Goal: Transaction & Acquisition: Book appointment/travel/reservation

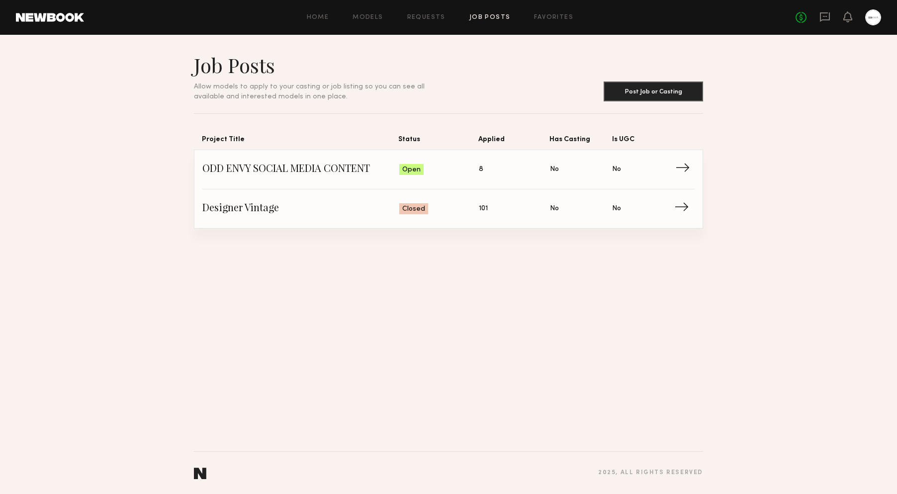
click at [295, 167] on span "ODD ENVY SOCIAL MEDIA CONTENT" at bounding box center [300, 169] width 197 height 15
click at [290, 168] on span "ODD ENVY SOCIAL MEDIA CONTENT" at bounding box center [300, 169] width 197 height 15
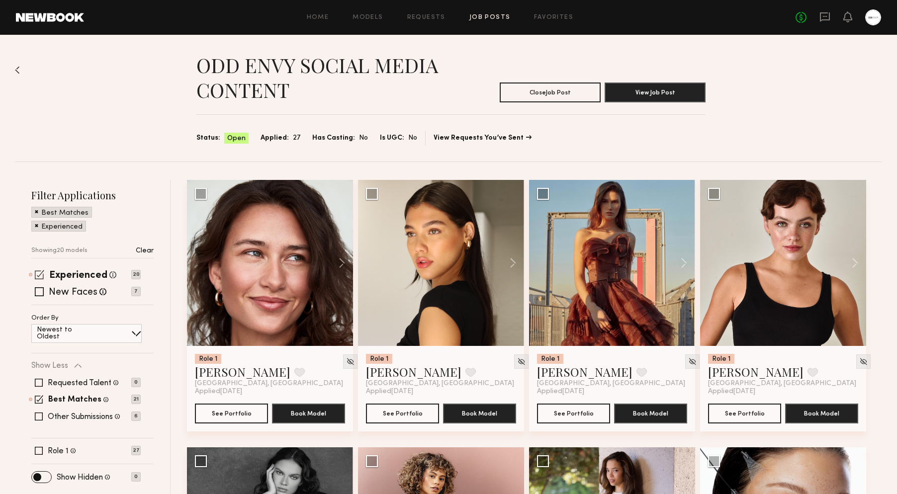
click at [39, 272] on span at bounding box center [39, 274] width 9 height 9
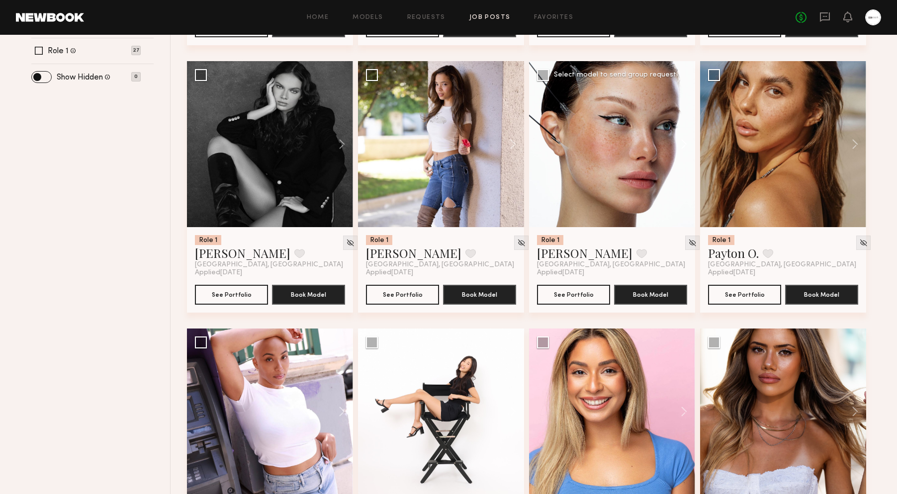
scroll to position [387, 0]
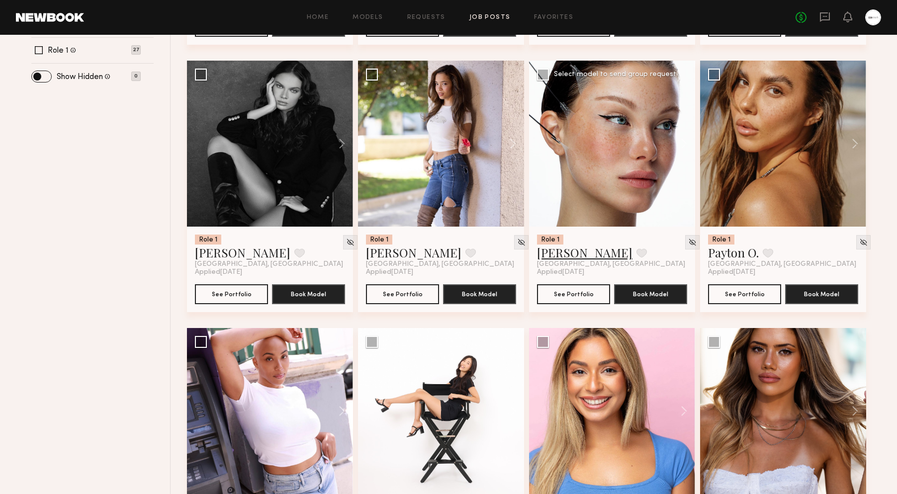
click at [564, 253] on link "Marina F." at bounding box center [584, 253] width 95 height 16
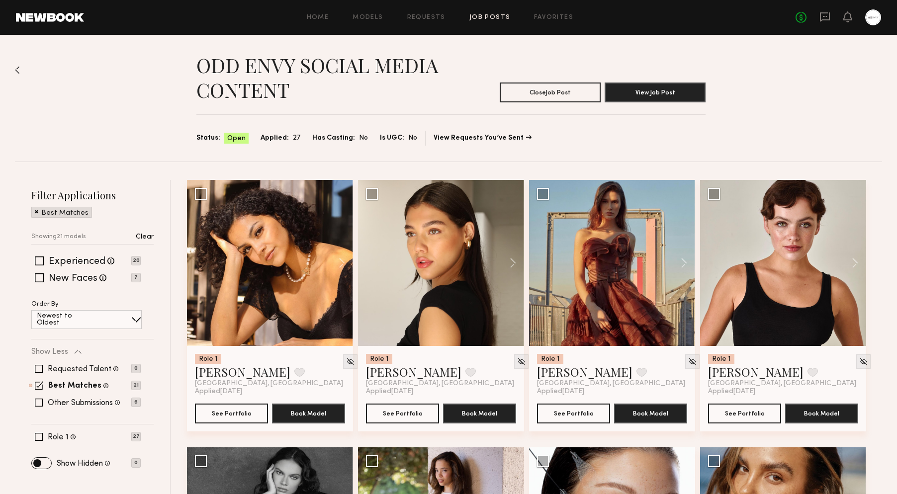
scroll to position [0, 0]
click at [569, 370] on link "Chelsey M." at bounding box center [584, 372] width 95 height 16
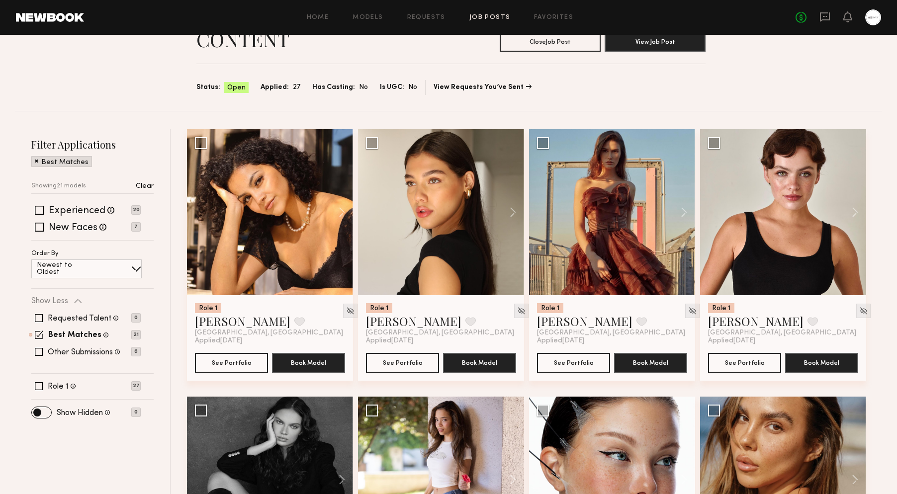
scroll to position [51, 0]
click at [36, 160] on span at bounding box center [35, 160] width 3 height 9
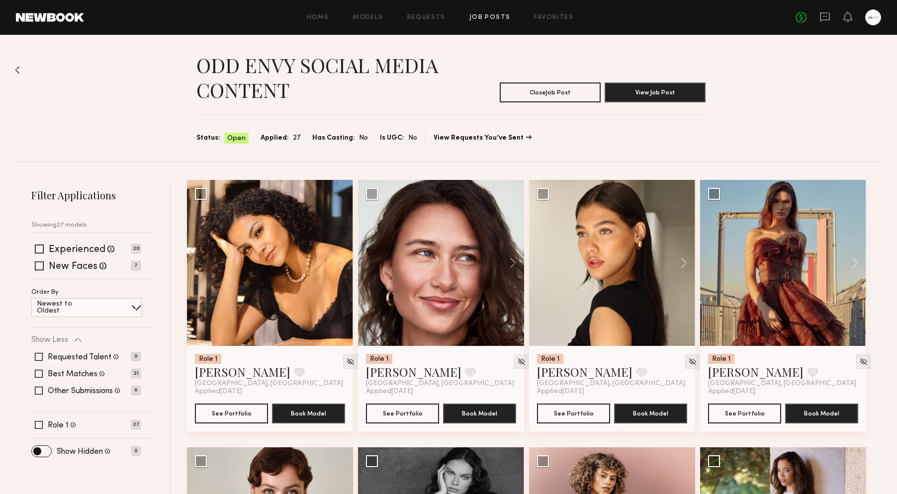
scroll to position [0, 0]
click at [19, 69] on img at bounding box center [17, 70] width 5 height 8
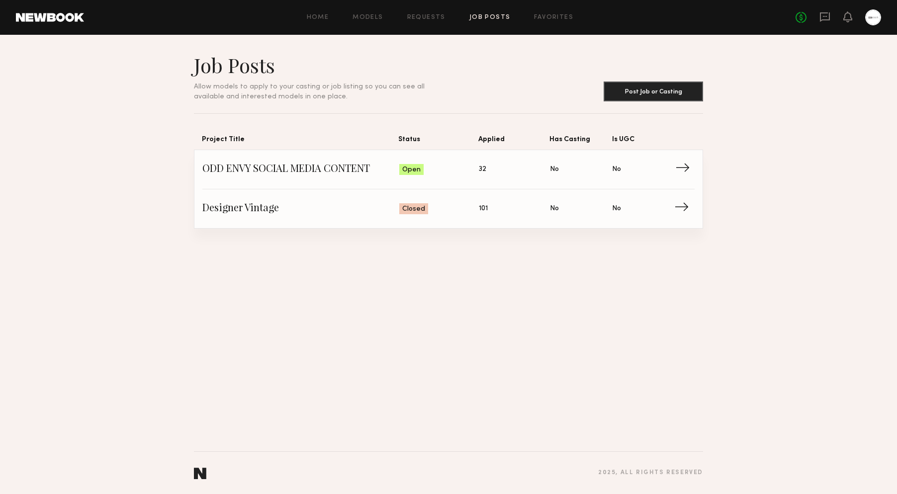
click at [247, 171] on span "ODD ENVY SOCIAL MEDIA CONTENT" at bounding box center [300, 169] width 197 height 15
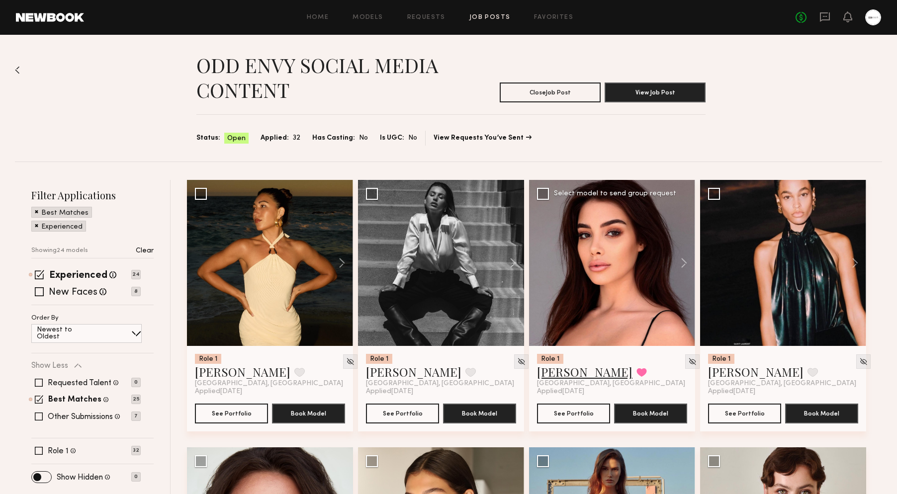
click at [546, 375] on link "Ella O." at bounding box center [584, 372] width 95 height 16
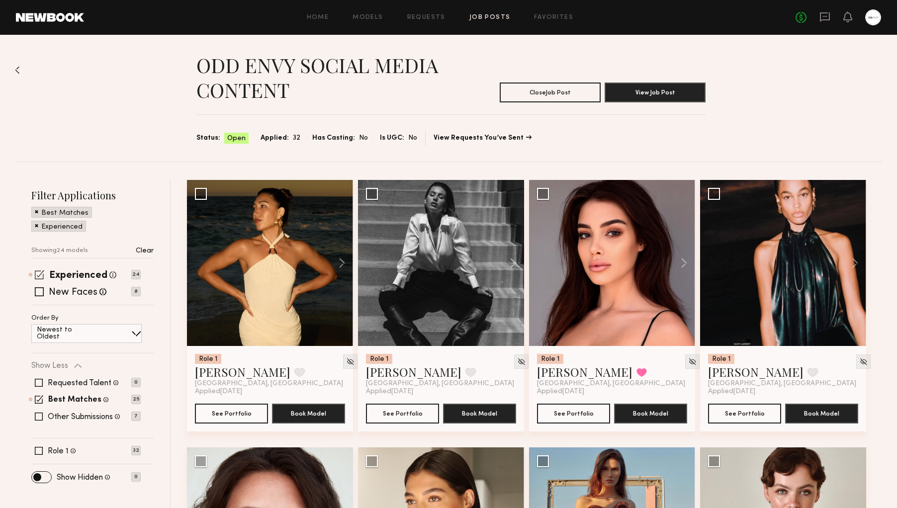
click at [41, 272] on span at bounding box center [39, 274] width 9 height 9
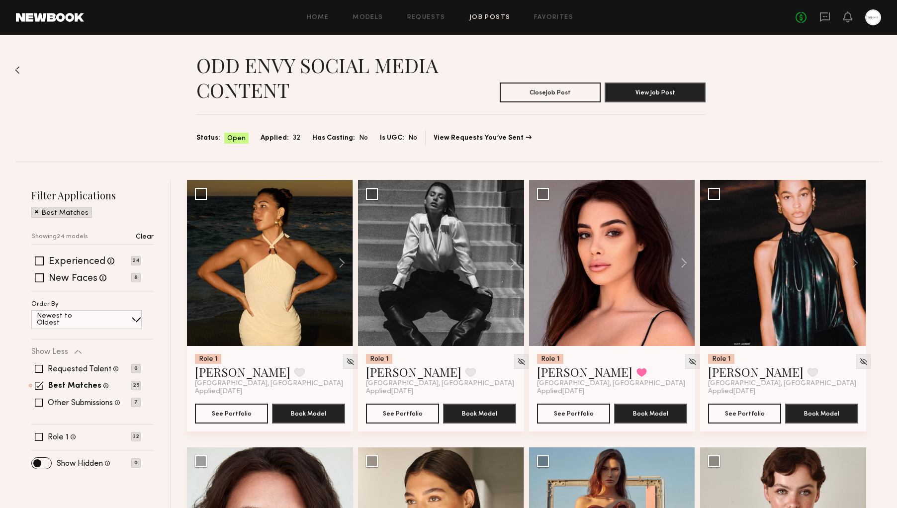
click at [35, 211] on span at bounding box center [36, 211] width 3 height 9
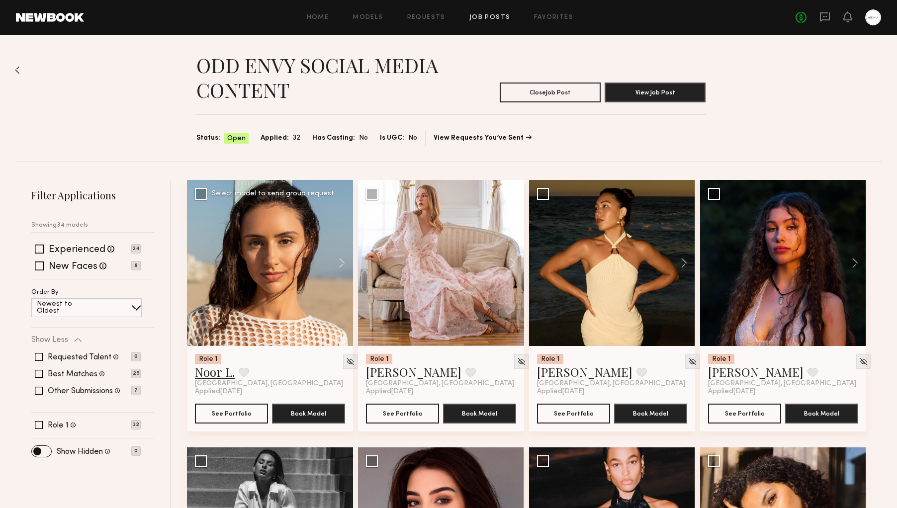
click at [208, 372] on link "Noor L." at bounding box center [215, 372] width 40 height 16
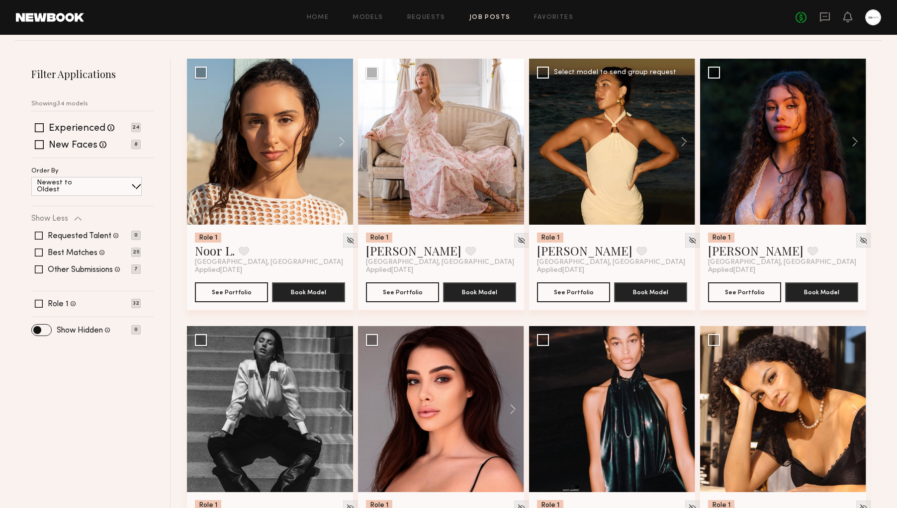
scroll to position [122, 0]
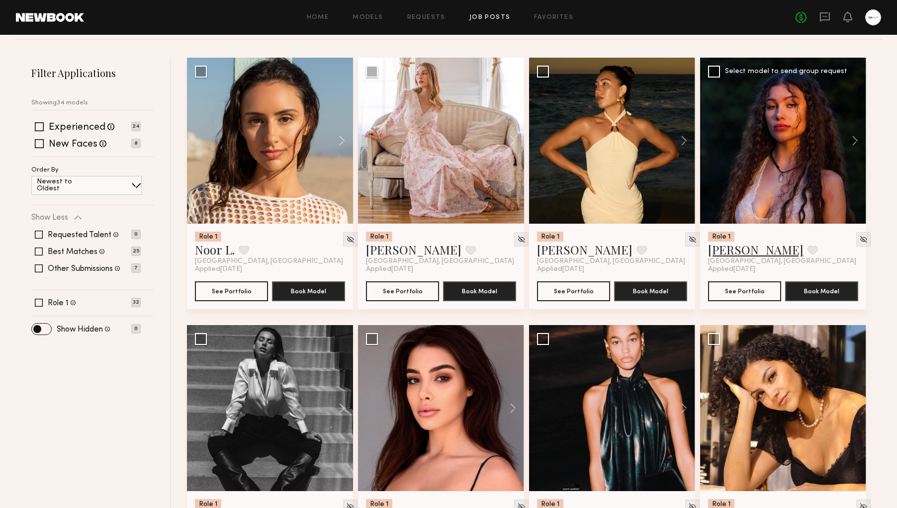
click at [725, 251] on link "Mia B." at bounding box center [755, 250] width 95 height 16
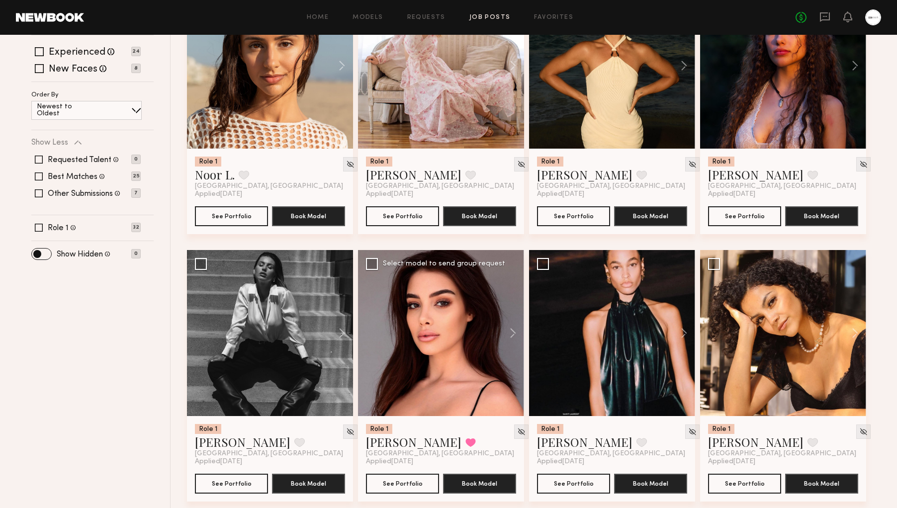
scroll to position [206, 0]
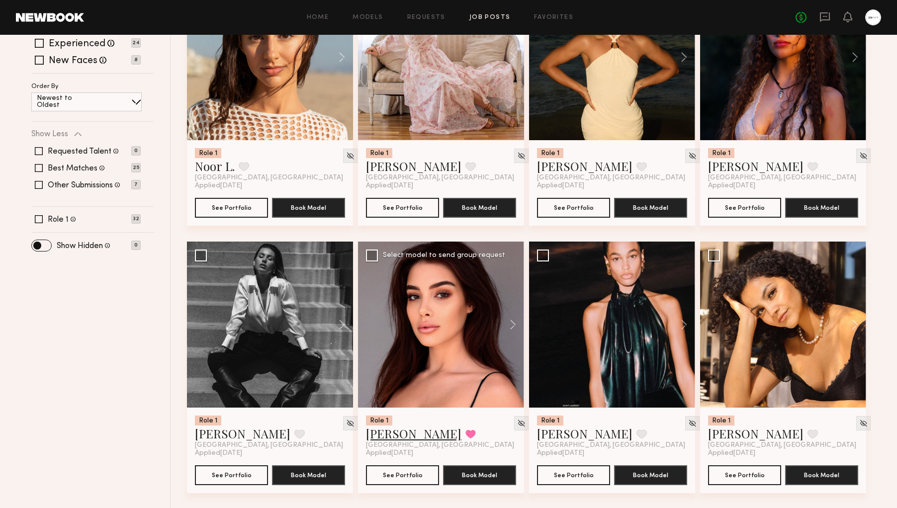
click at [381, 433] on link "Ella O." at bounding box center [413, 434] width 95 height 16
click at [228, 430] on link "Tatiana D." at bounding box center [242, 434] width 95 height 16
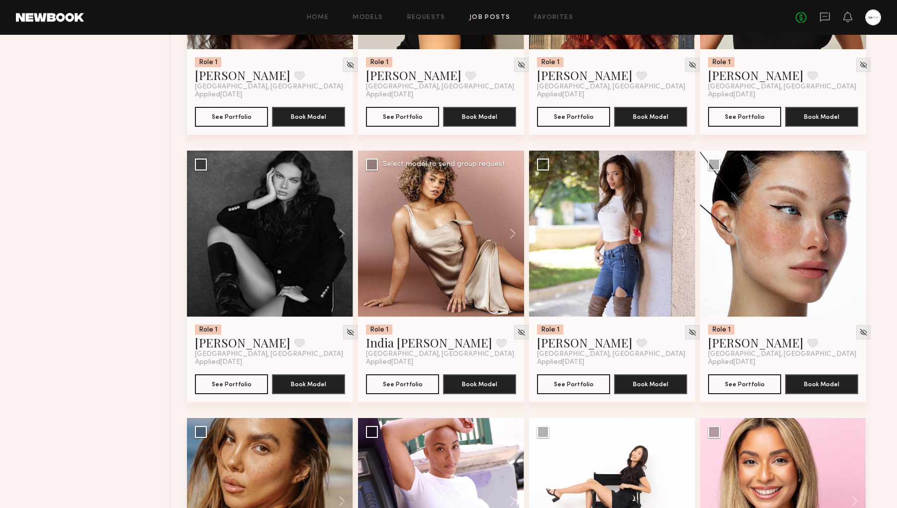
scroll to position [828, 0]
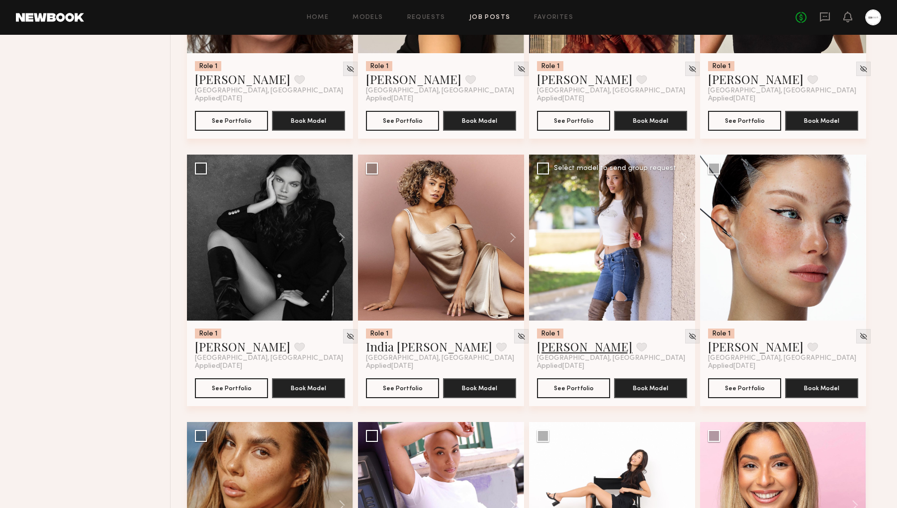
click at [571, 347] on link "Maryna B." at bounding box center [584, 347] width 95 height 16
click at [728, 350] on link "Marina F." at bounding box center [755, 347] width 95 height 16
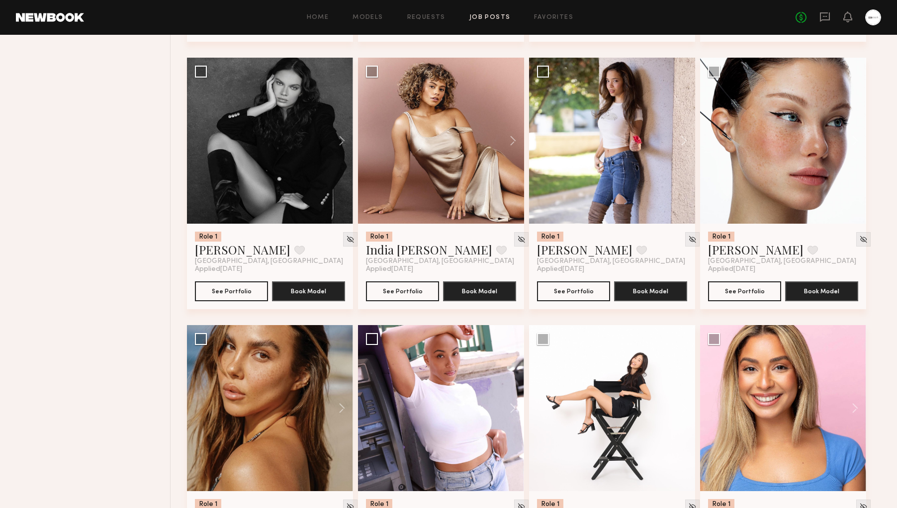
scroll to position [1022, 0]
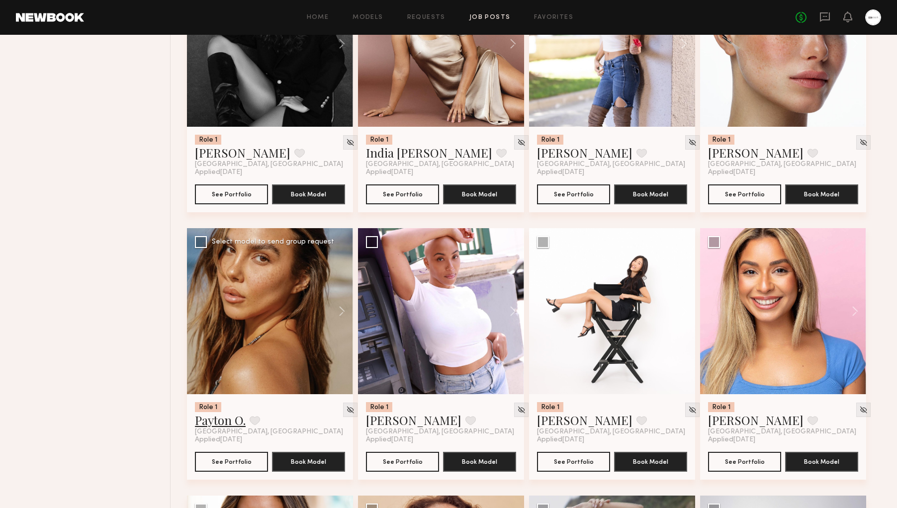
click at [227, 420] on link "Payton O." at bounding box center [220, 420] width 51 height 16
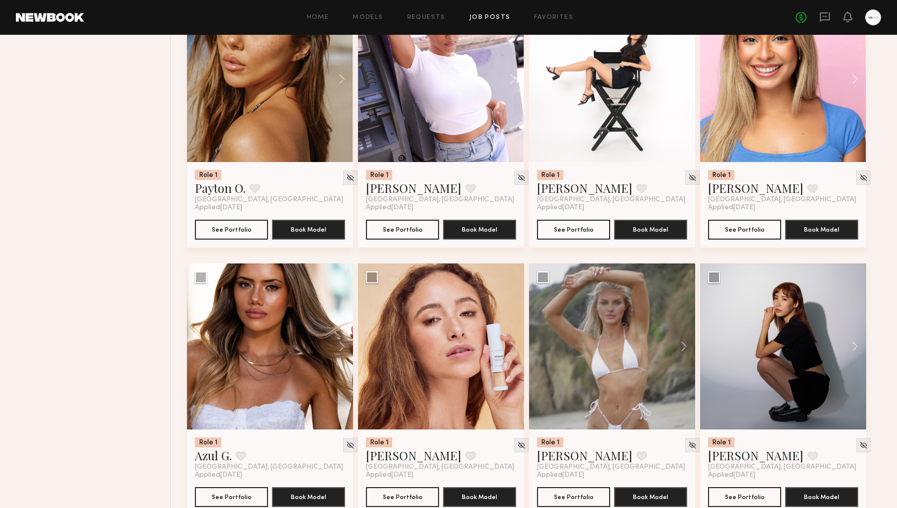
scroll to position [1254, 0]
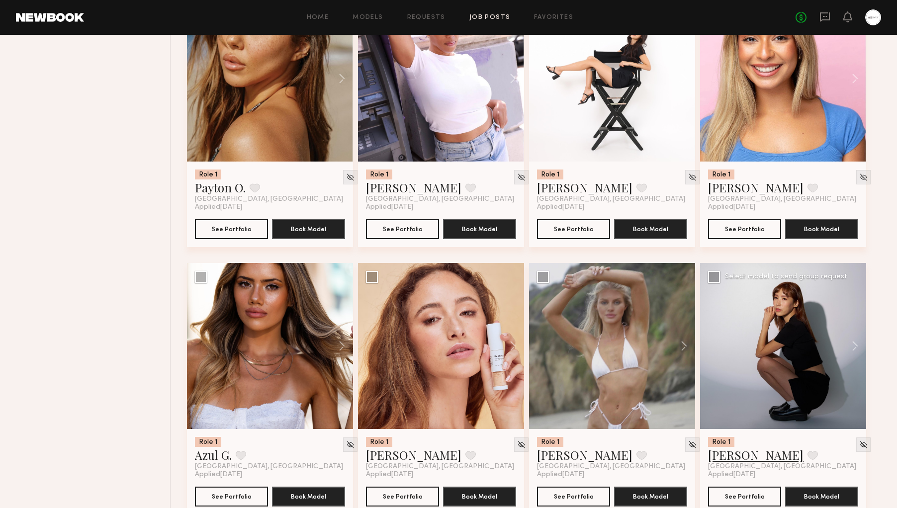
click at [731, 459] on link "Judy E." at bounding box center [755, 455] width 95 height 16
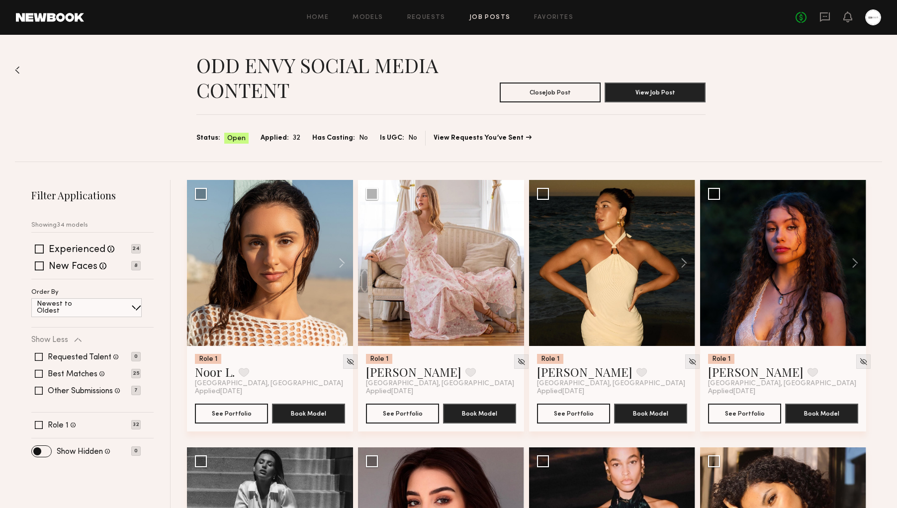
scroll to position [0, 0]
click at [217, 373] on link "Noor L." at bounding box center [215, 372] width 40 height 16
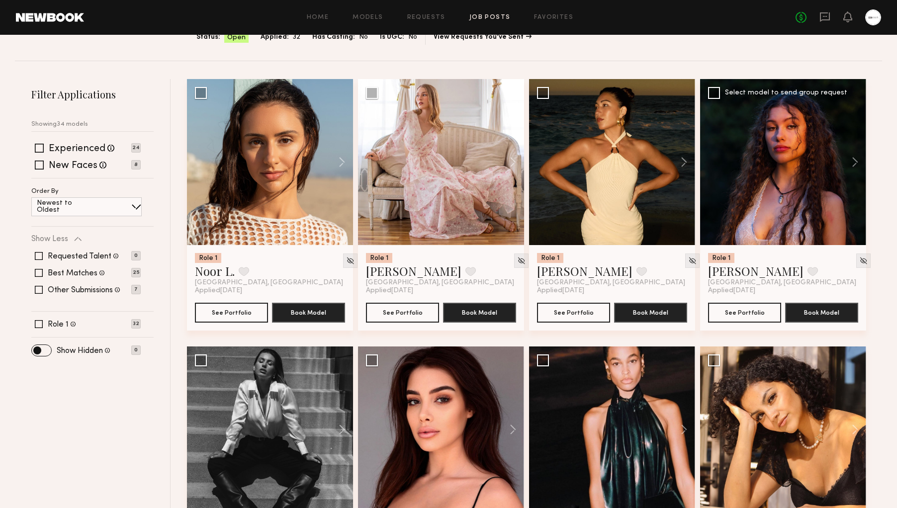
scroll to position [102, 0]
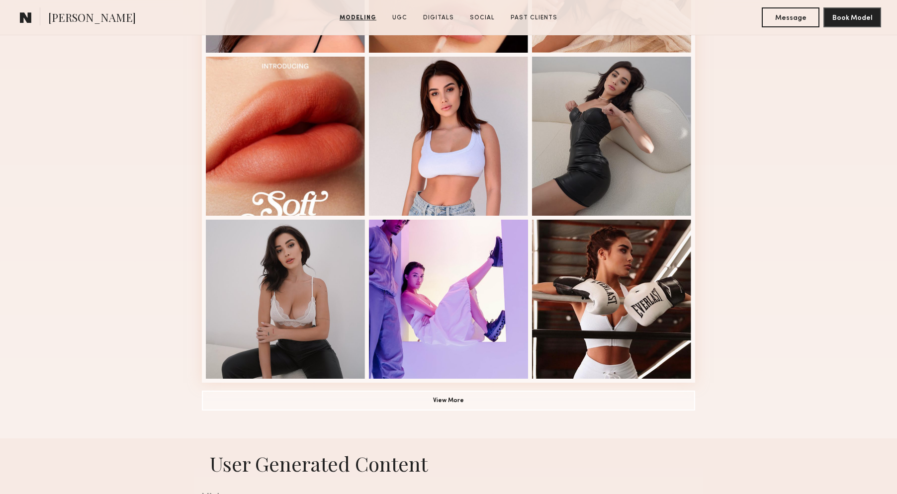
scroll to position [406, 0]
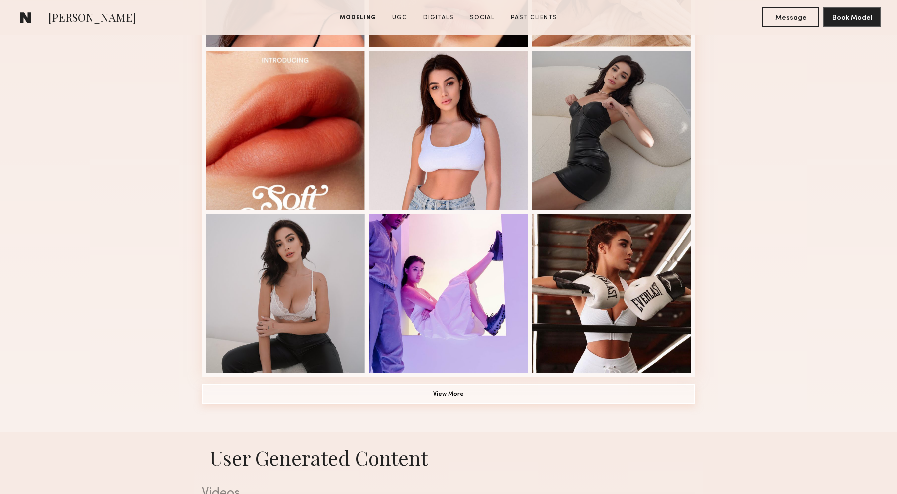
click at [447, 395] on button "View More" at bounding box center [448, 394] width 493 height 20
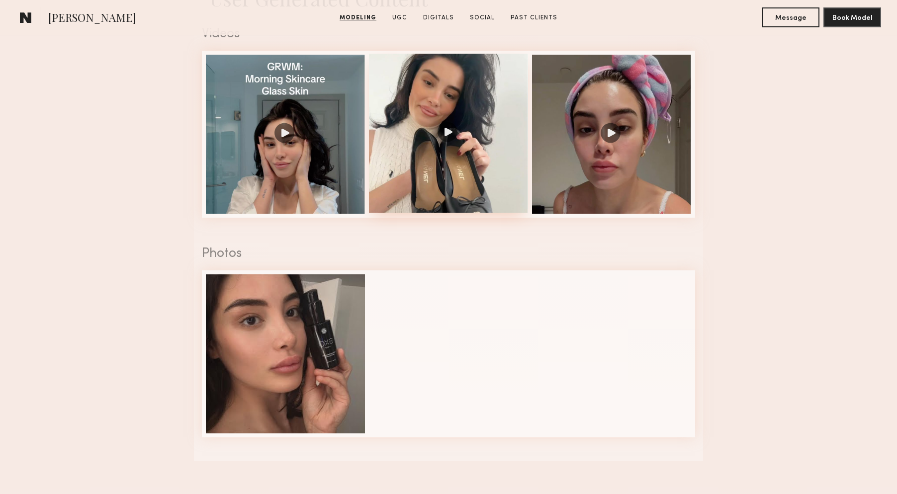
scroll to position [1654, 0]
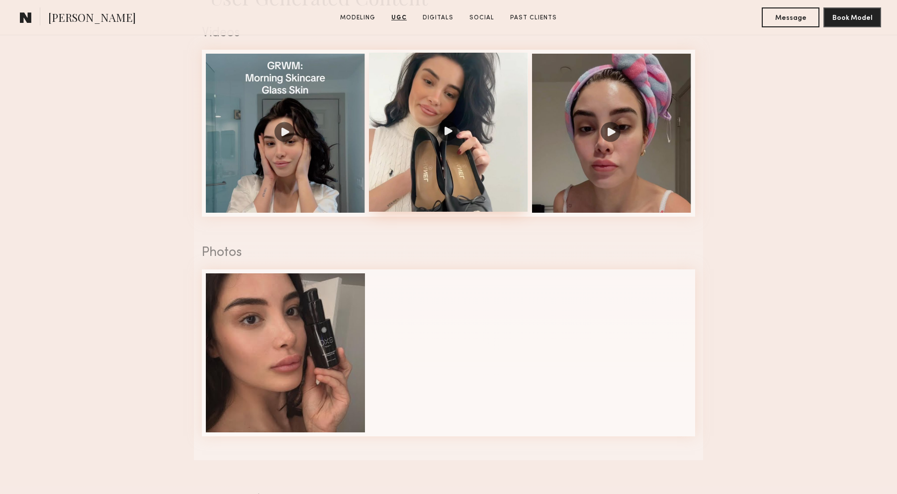
click at [451, 129] on div at bounding box center [448, 132] width 159 height 159
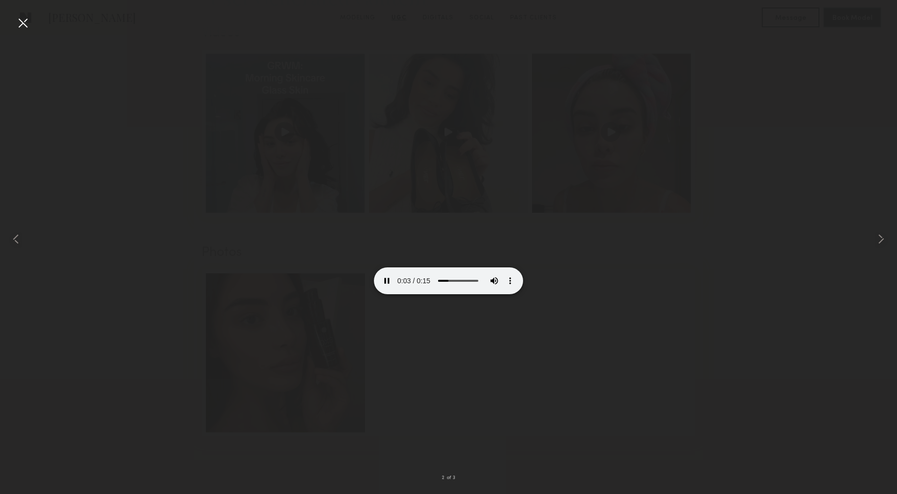
click at [512, 294] on video at bounding box center [448, 257] width 149 height 75
click at [23, 17] on div at bounding box center [23, 23] width 16 height 16
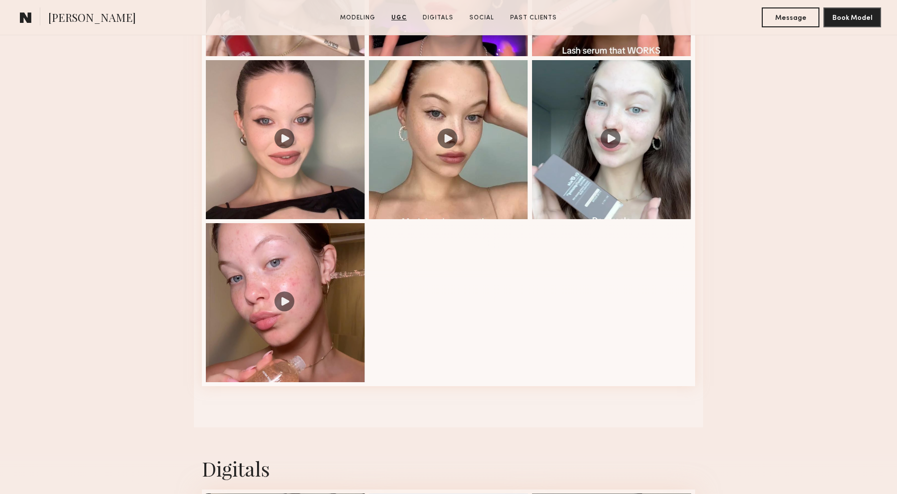
scroll to position [1347, 0]
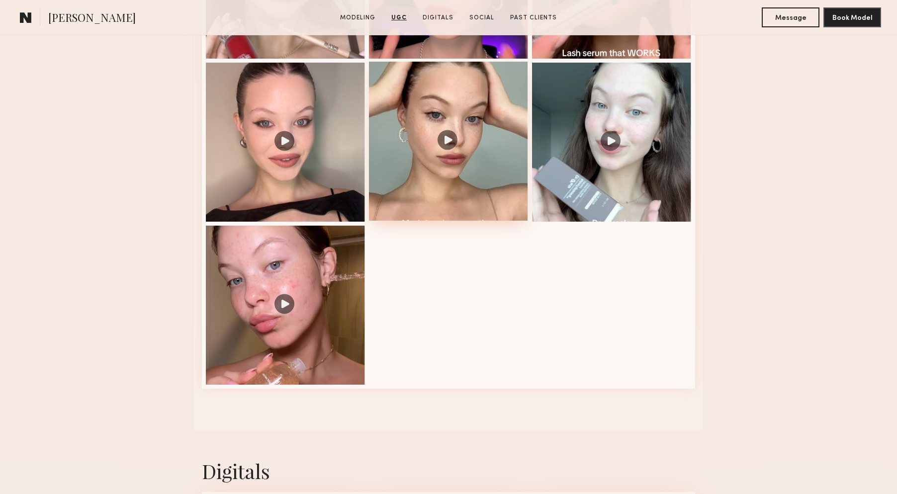
click at [443, 138] on div at bounding box center [448, 141] width 159 height 159
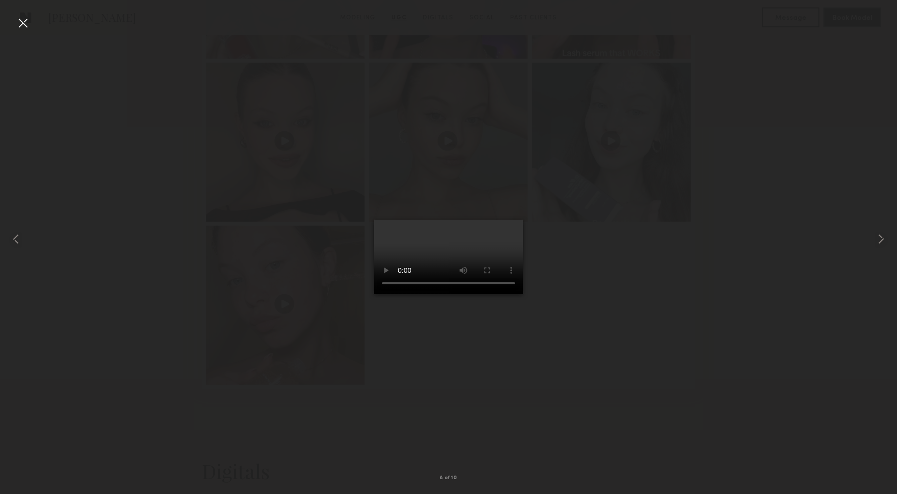
click at [20, 23] on div at bounding box center [23, 23] width 16 height 16
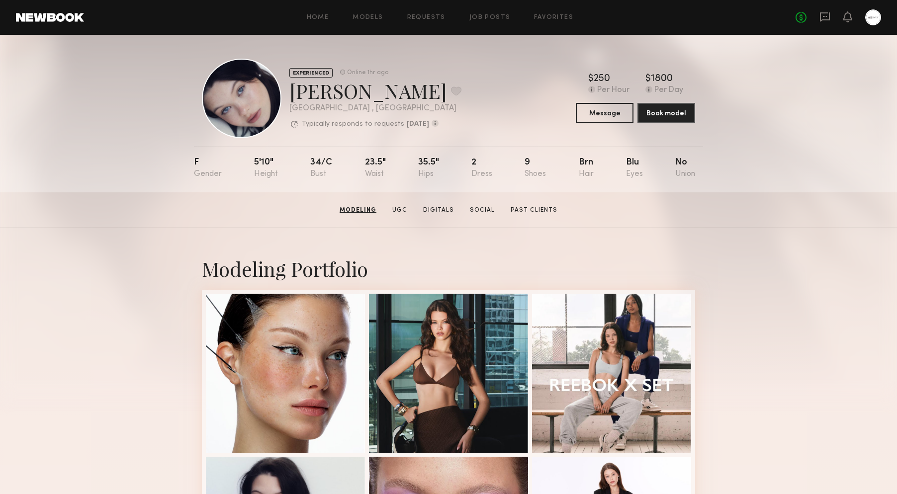
scroll to position [0, 0]
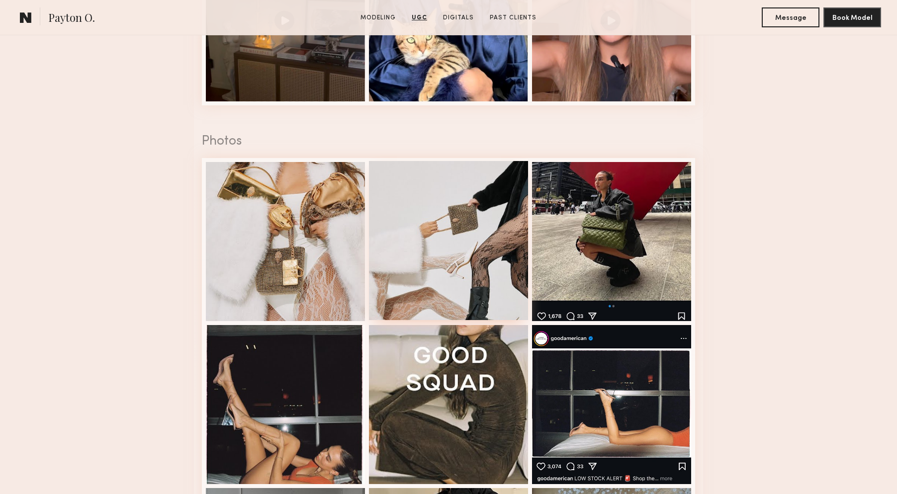
scroll to position [1470, 0]
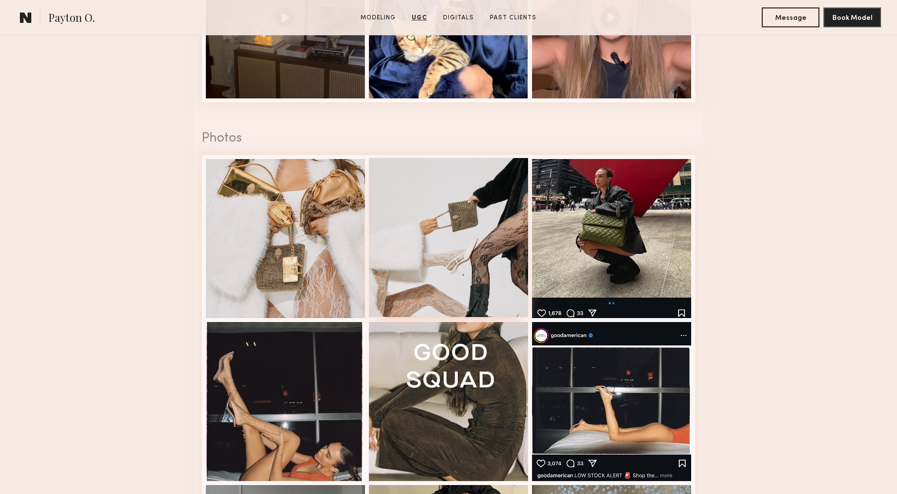
click at [415, 249] on div at bounding box center [448, 237] width 159 height 159
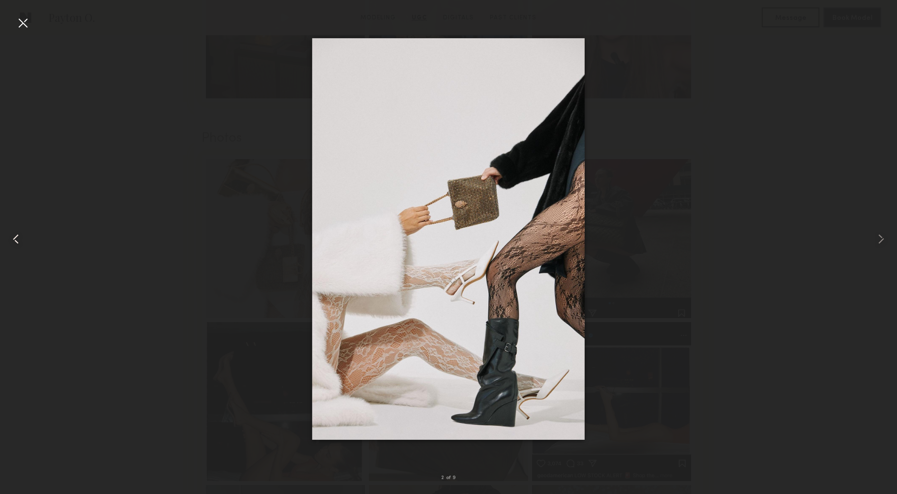
click at [20, 238] on common-icon at bounding box center [16, 239] width 16 height 16
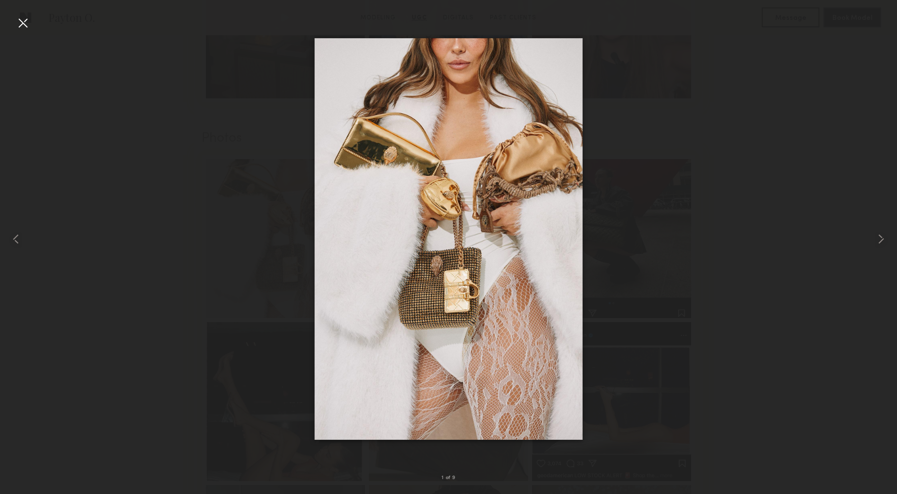
click at [27, 17] on div at bounding box center [23, 23] width 16 height 16
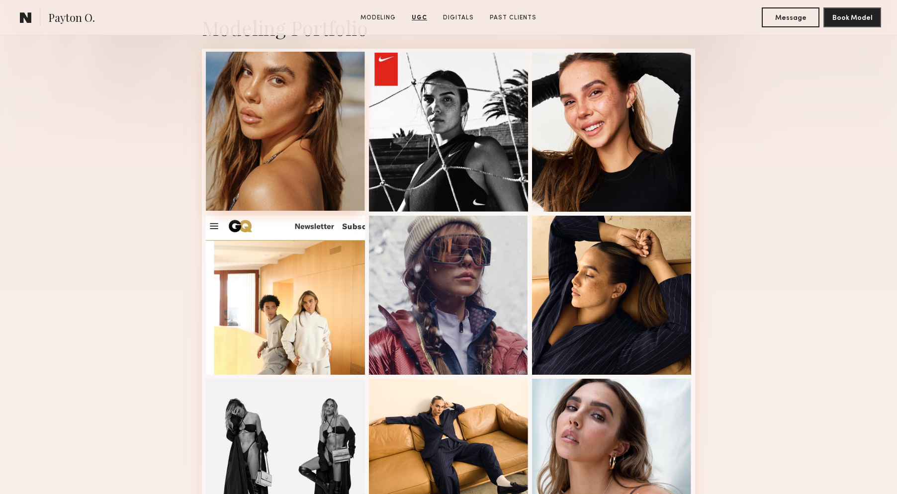
scroll to position [200, 0]
